Goal: Information Seeking & Learning: Learn about a topic

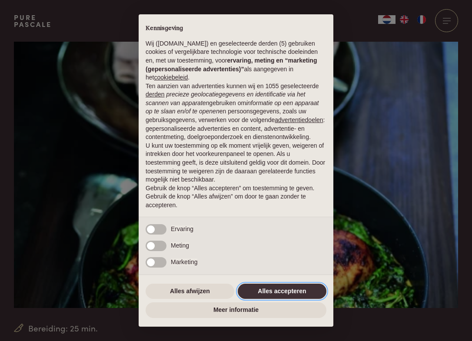
click at [262, 292] on button "Alles accepteren" at bounding box center [282, 292] width 89 height 16
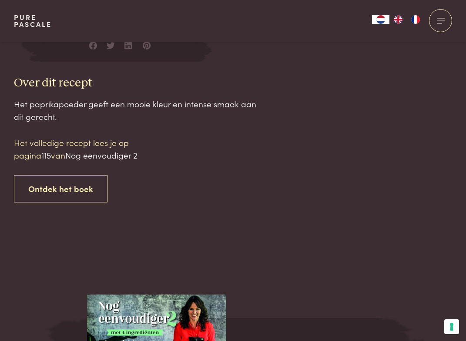
scroll to position [817, 0]
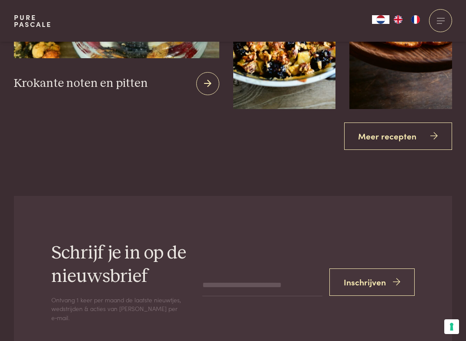
scroll to position [1687, 0]
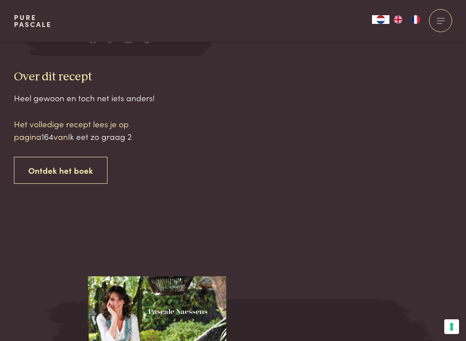
scroll to position [800, 0]
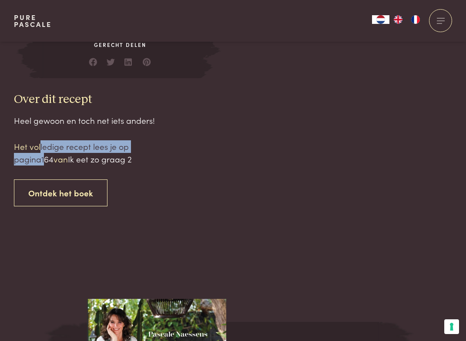
drag, startPoint x: 39, startPoint y: 148, endPoint x: 45, endPoint y: 156, distance: 9.6
click at [45, 156] on p "Het volledige recept lees je op pagina 164 van Ik eet zo graag 2" at bounding box center [88, 152] width 148 height 25
click at [45, 156] on span "164" at bounding box center [47, 159] width 12 height 12
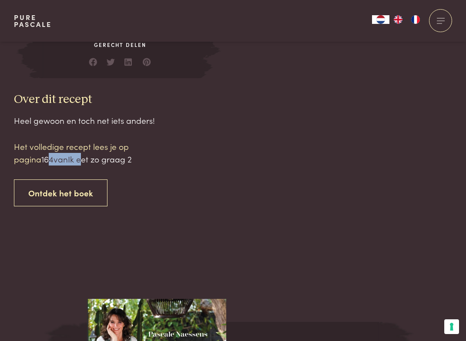
drag, startPoint x: 50, startPoint y: 158, endPoint x: 90, endPoint y: 161, distance: 40.1
click at [90, 161] on p "Het volledige recept lees je op pagina 164 van Ik eet zo graag 2" at bounding box center [88, 152] width 148 height 25
click at [90, 161] on span "Ik eet zo graag 2" at bounding box center [100, 159] width 64 height 12
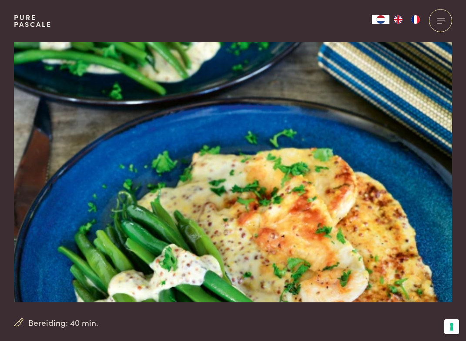
scroll to position [0, 0]
